Goal: Navigation & Orientation: Go to known website

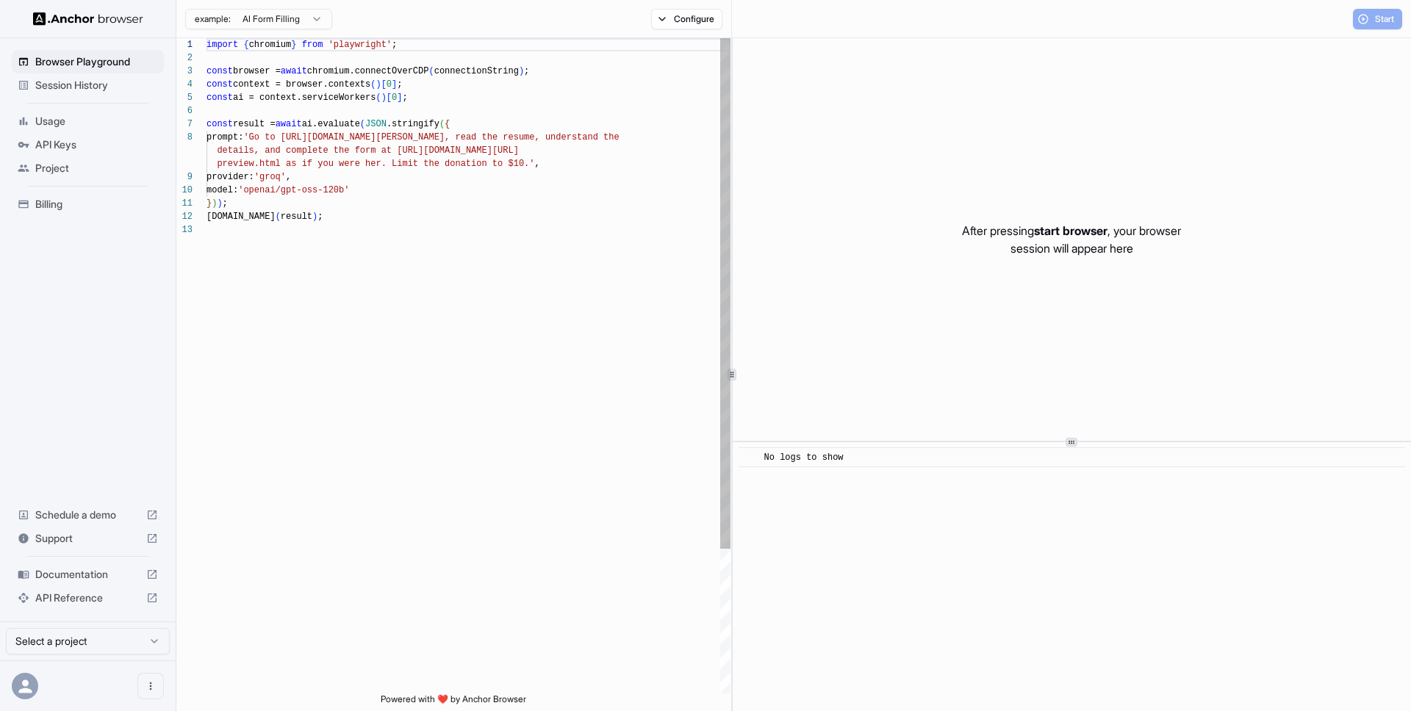
scroll to position [106, 0]
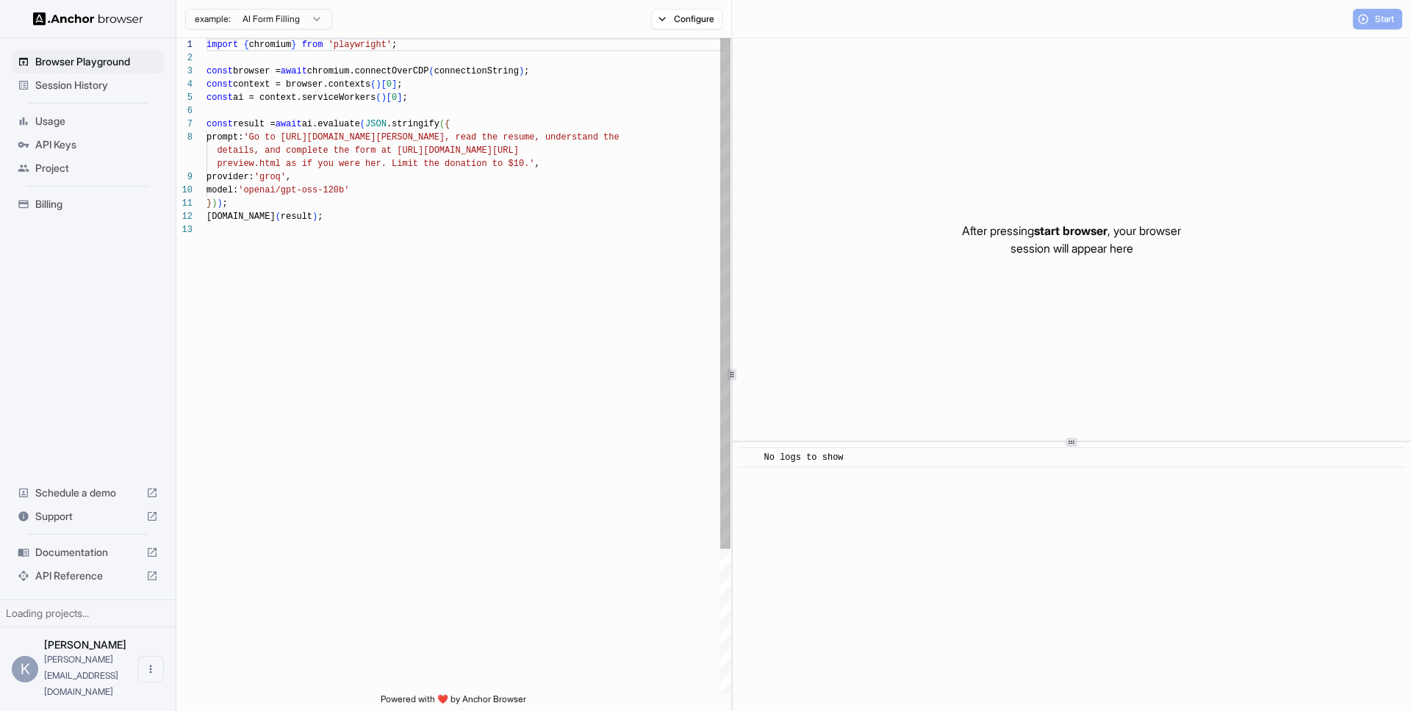
scroll to position [106, 0]
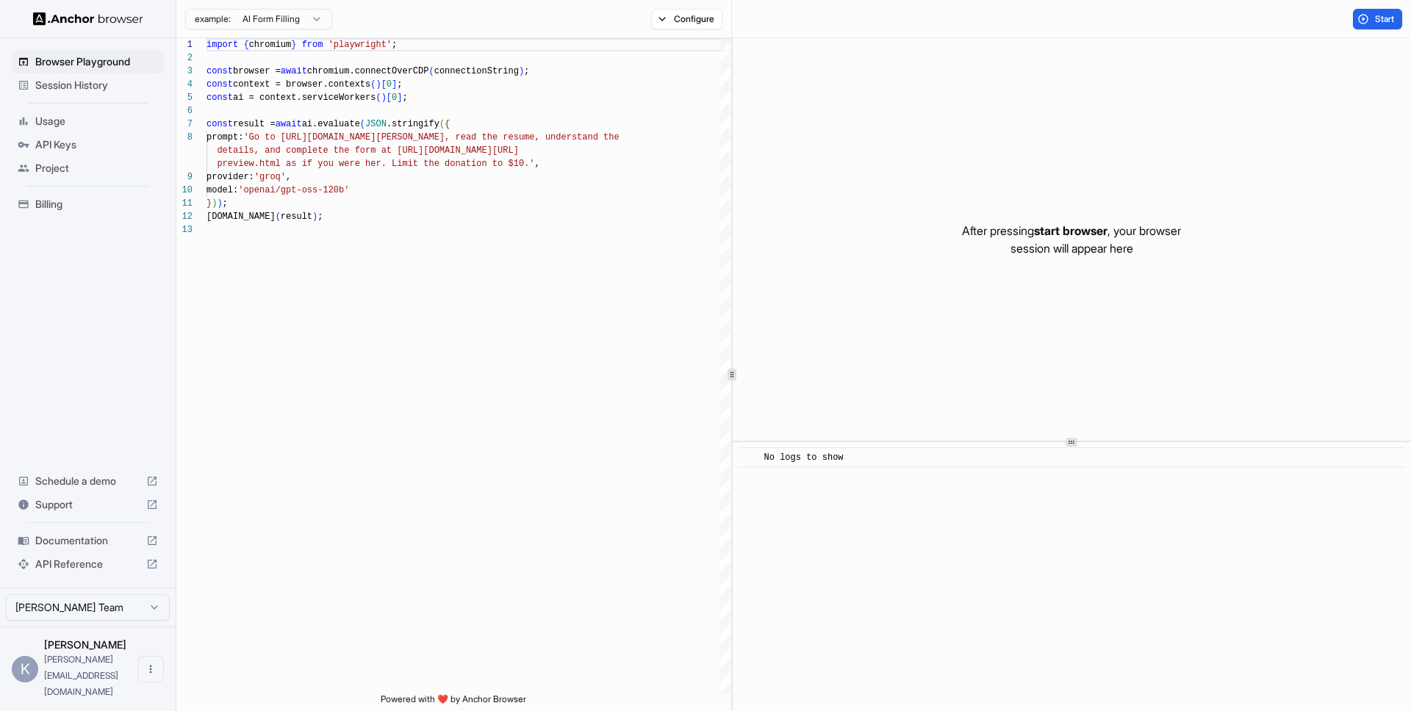
click at [110, 13] on img at bounding box center [88, 19] width 110 height 14
